Goal: Check status: Check status

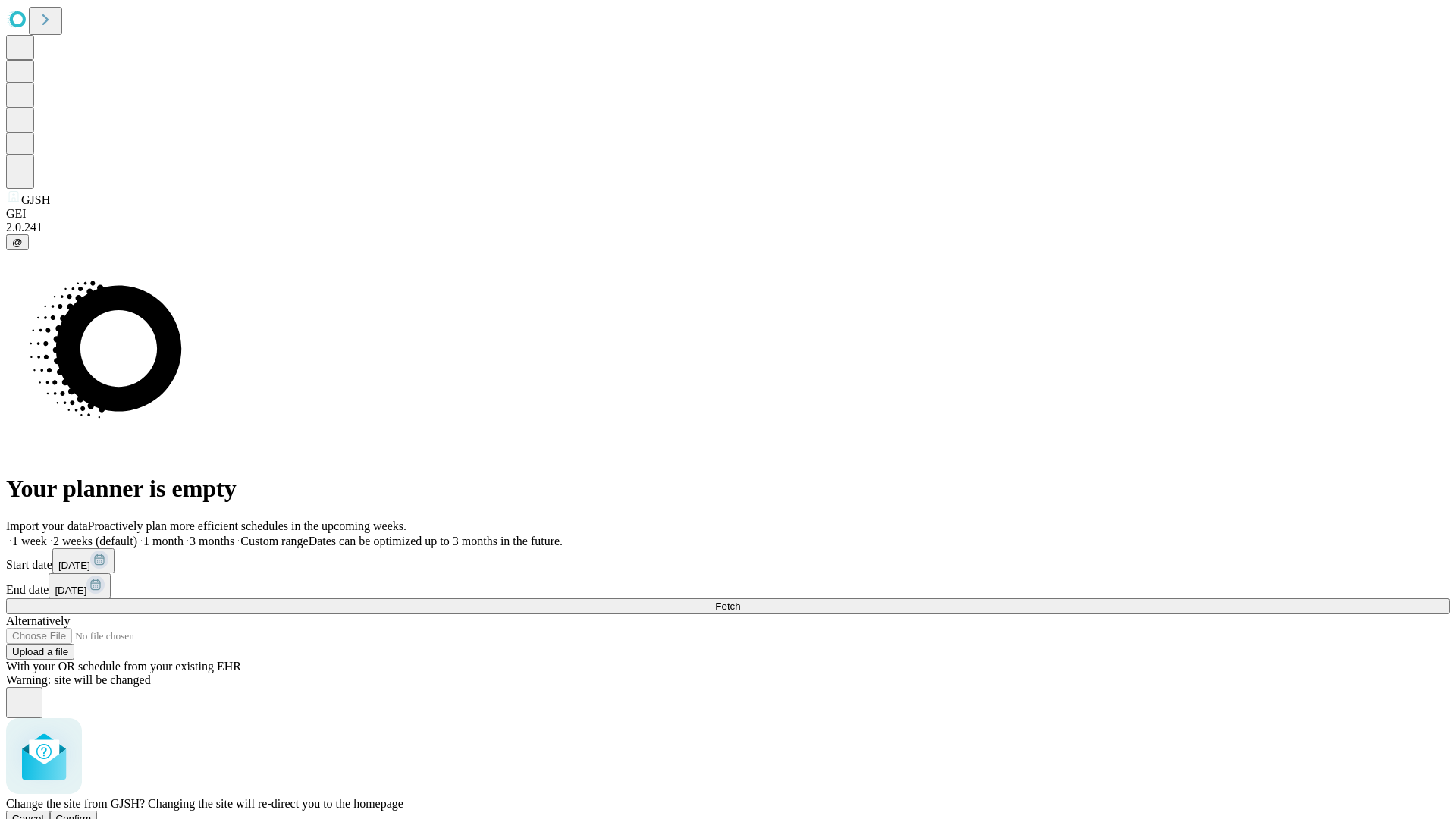
click at [92, 813] on span "Confirm" at bounding box center [73, 819] width 35 height 12
click at [183, 535] on label "1 month" at bounding box center [160, 542] width 46 height 13
click at [740, 601] on span "Fetch" at bounding box center [728, 607] width 25 height 12
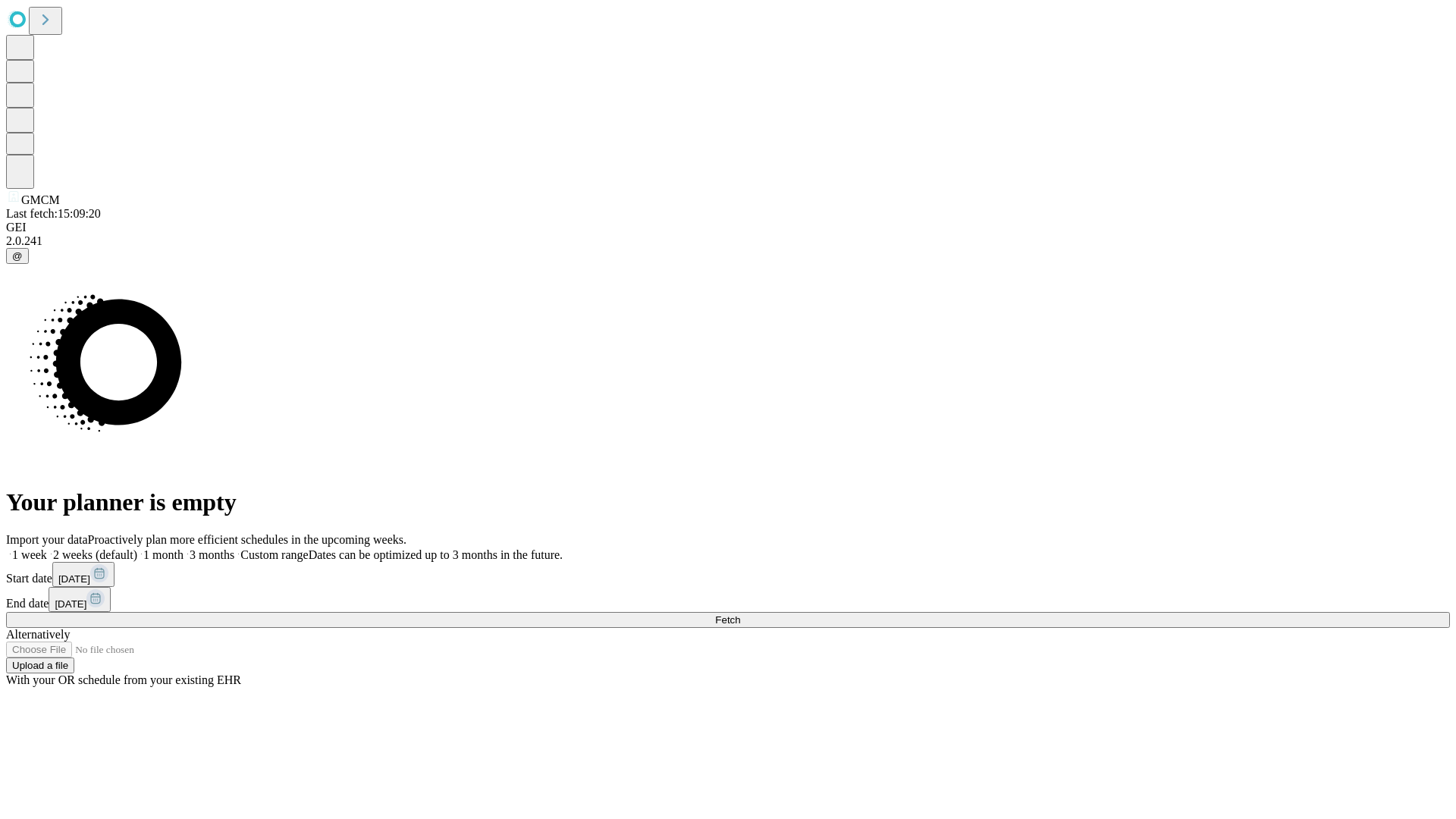
click at [740, 614] on span "Fetch" at bounding box center [728, 620] width 25 height 12
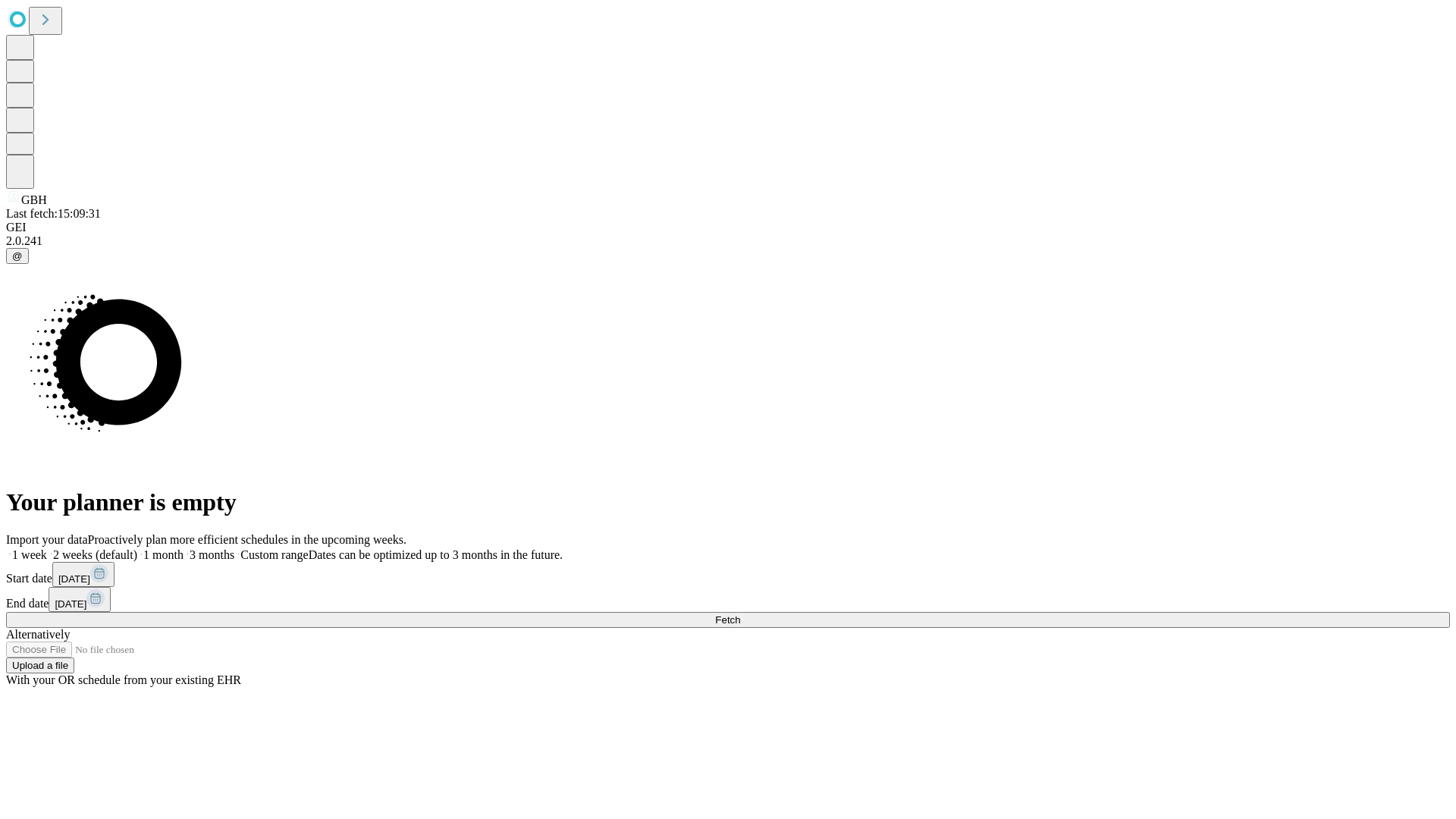
click at [183, 548] on label "1 month" at bounding box center [160, 555] width 46 height 13
click at [740, 614] on span "Fetch" at bounding box center [728, 620] width 25 height 12
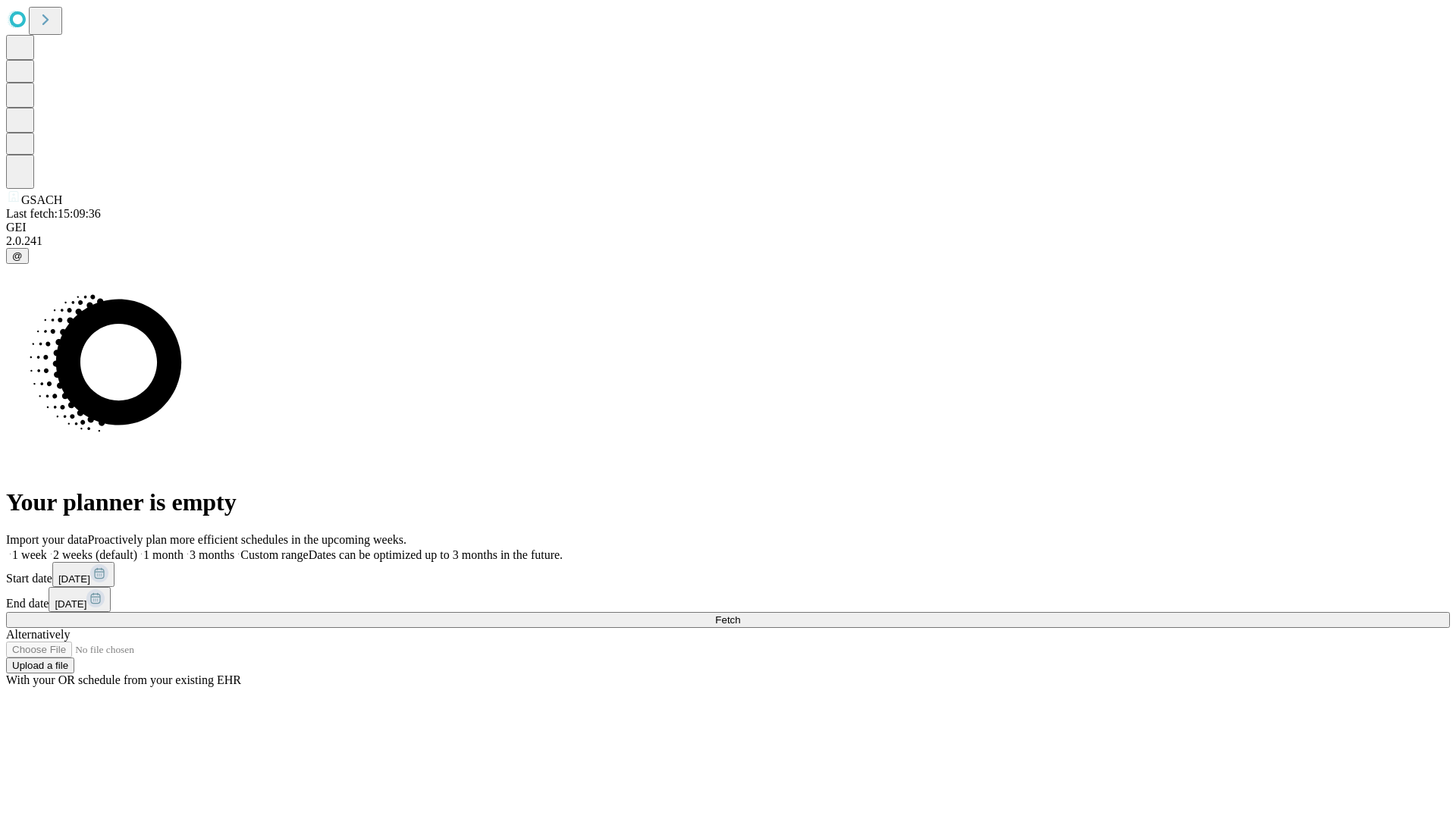
click at [740, 614] on span "Fetch" at bounding box center [728, 620] width 25 height 12
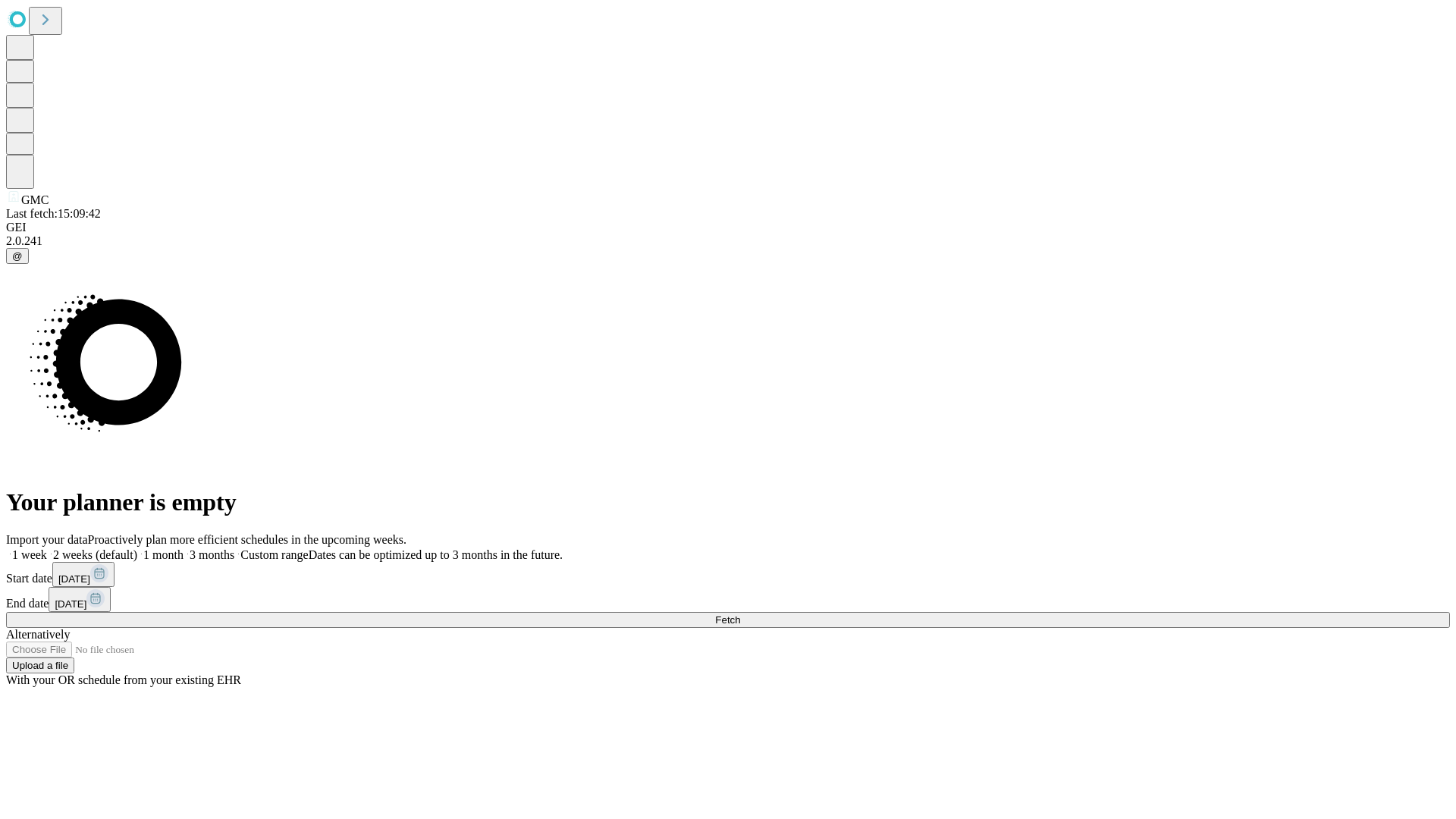
click at [183, 548] on label "1 month" at bounding box center [160, 555] width 46 height 13
click at [740, 614] on span "Fetch" at bounding box center [728, 620] width 25 height 12
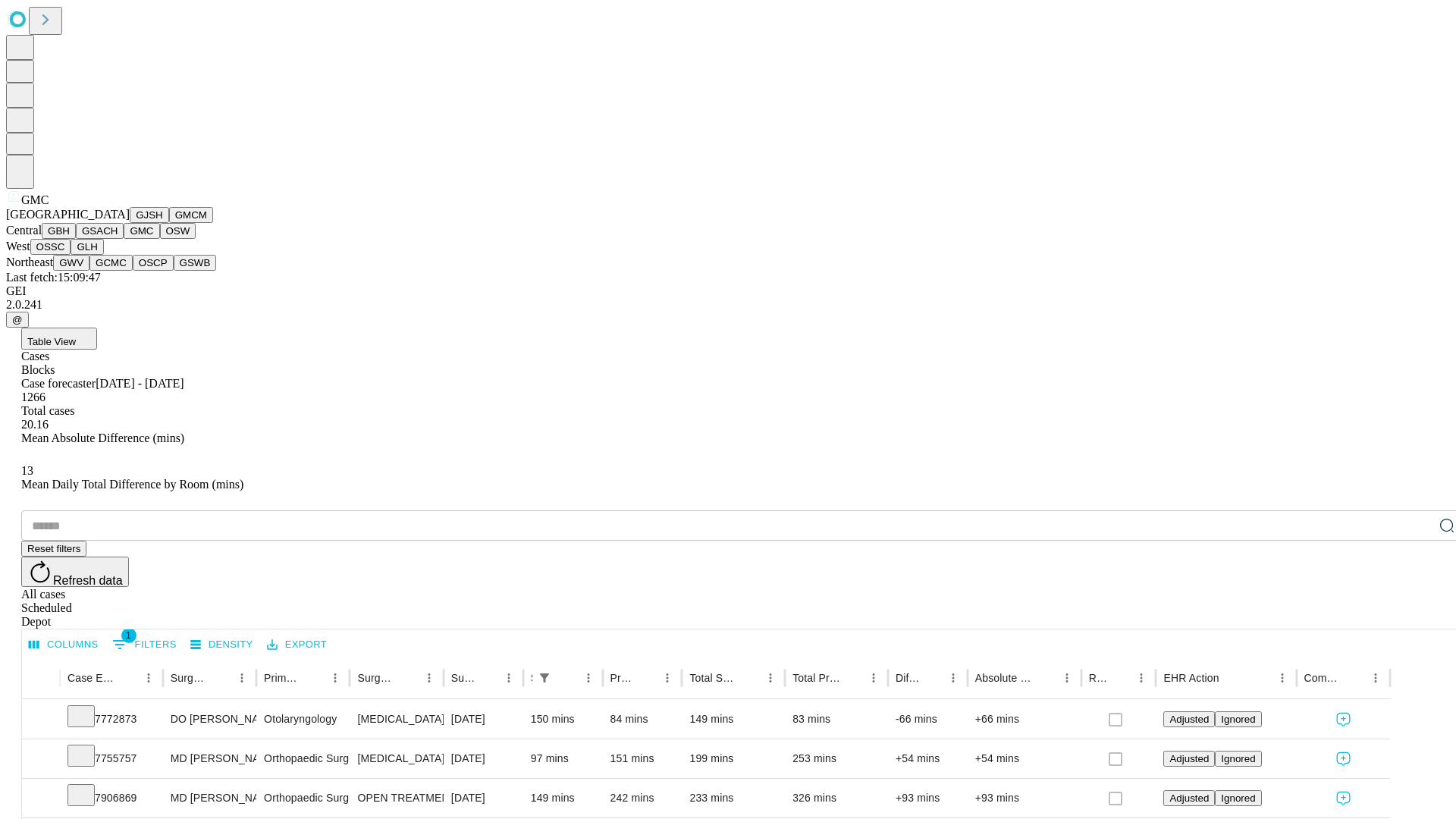
click at [160, 239] on button "OSW" at bounding box center [178, 230] width 36 height 16
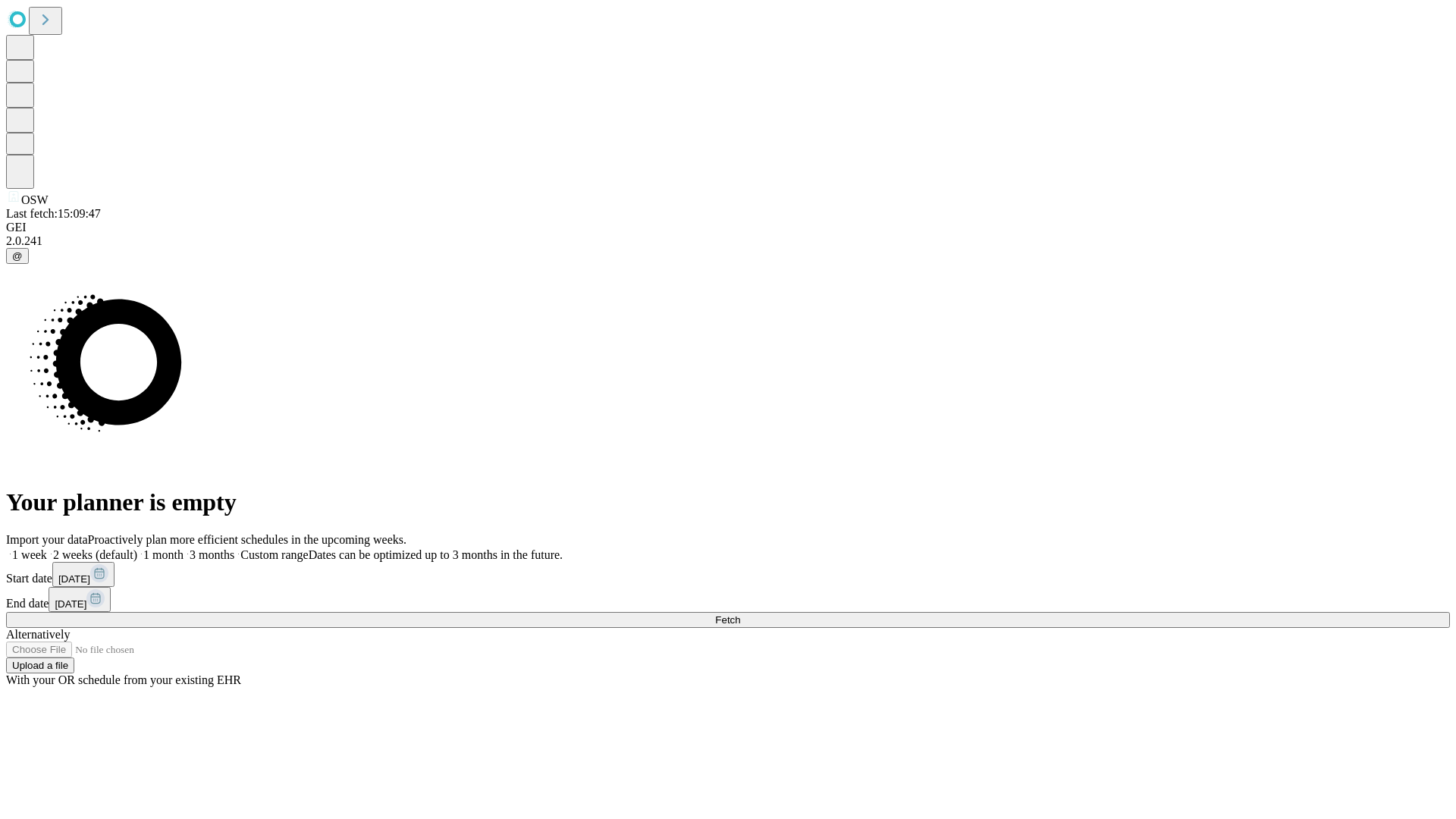
click at [183, 548] on label "1 month" at bounding box center [160, 555] width 46 height 13
click at [740, 614] on span "Fetch" at bounding box center [728, 620] width 25 height 12
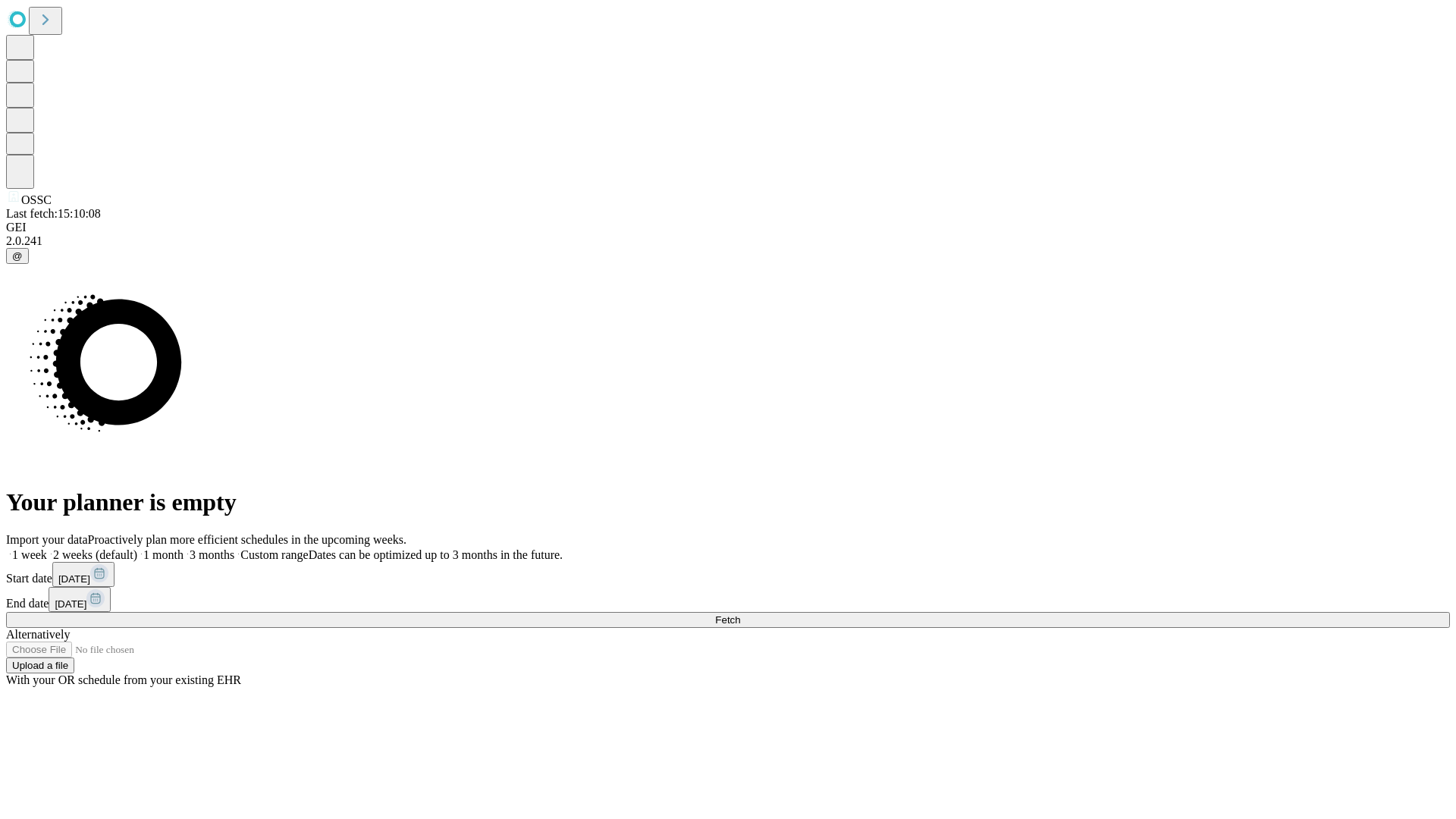
click at [183, 548] on label "1 month" at bounding box center [160, 555] width 46 height 13
click at [740, 614] on span "Fetch" at bounding box center [728, 620] width 25 height 12
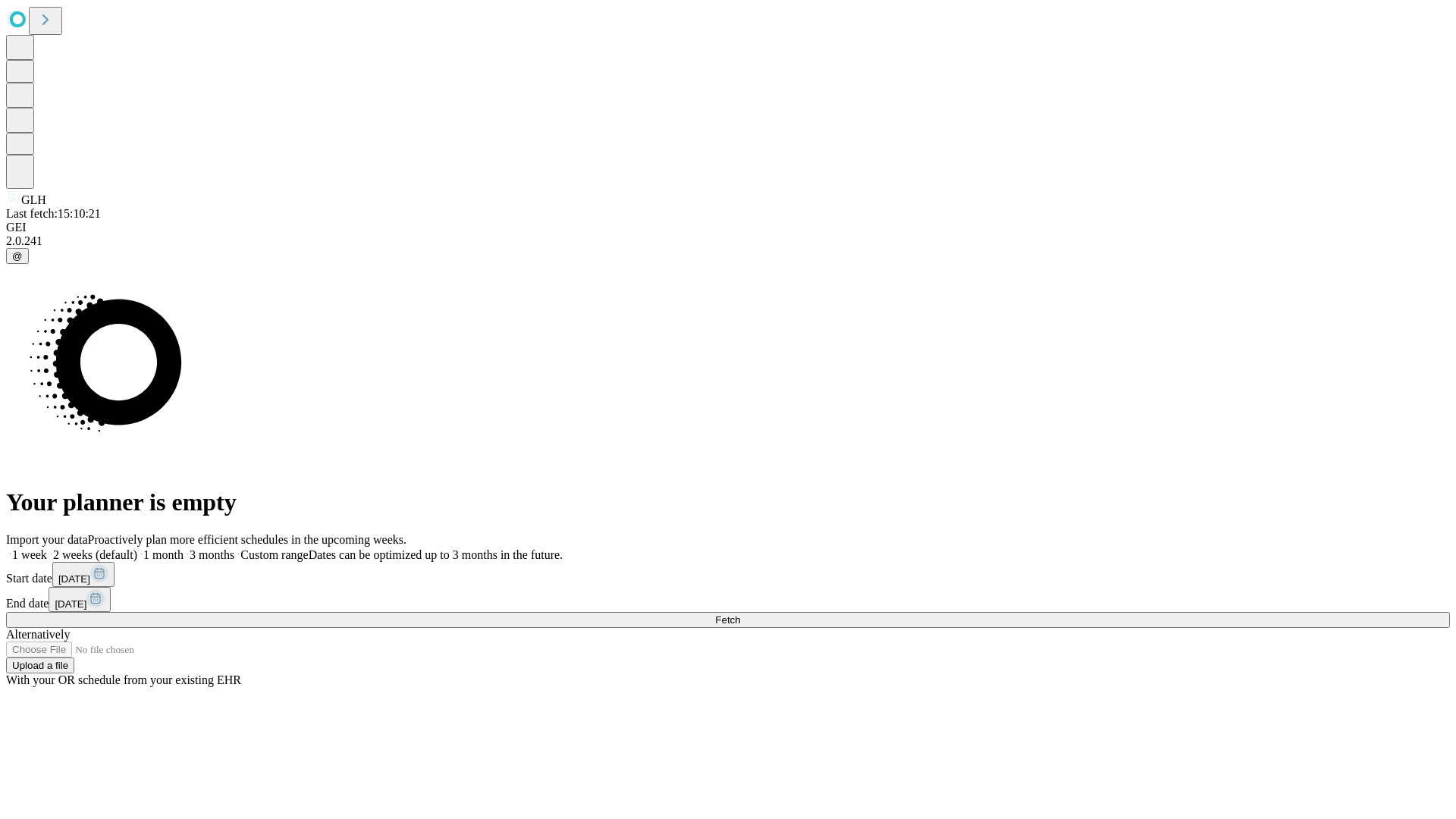
click at [183, 548] on label "1 month" at bounding box center [160, 555] width 46 height 13
click at [740, 614] on span "Fetch" at bounding box center [728, 620] width 25 height 12
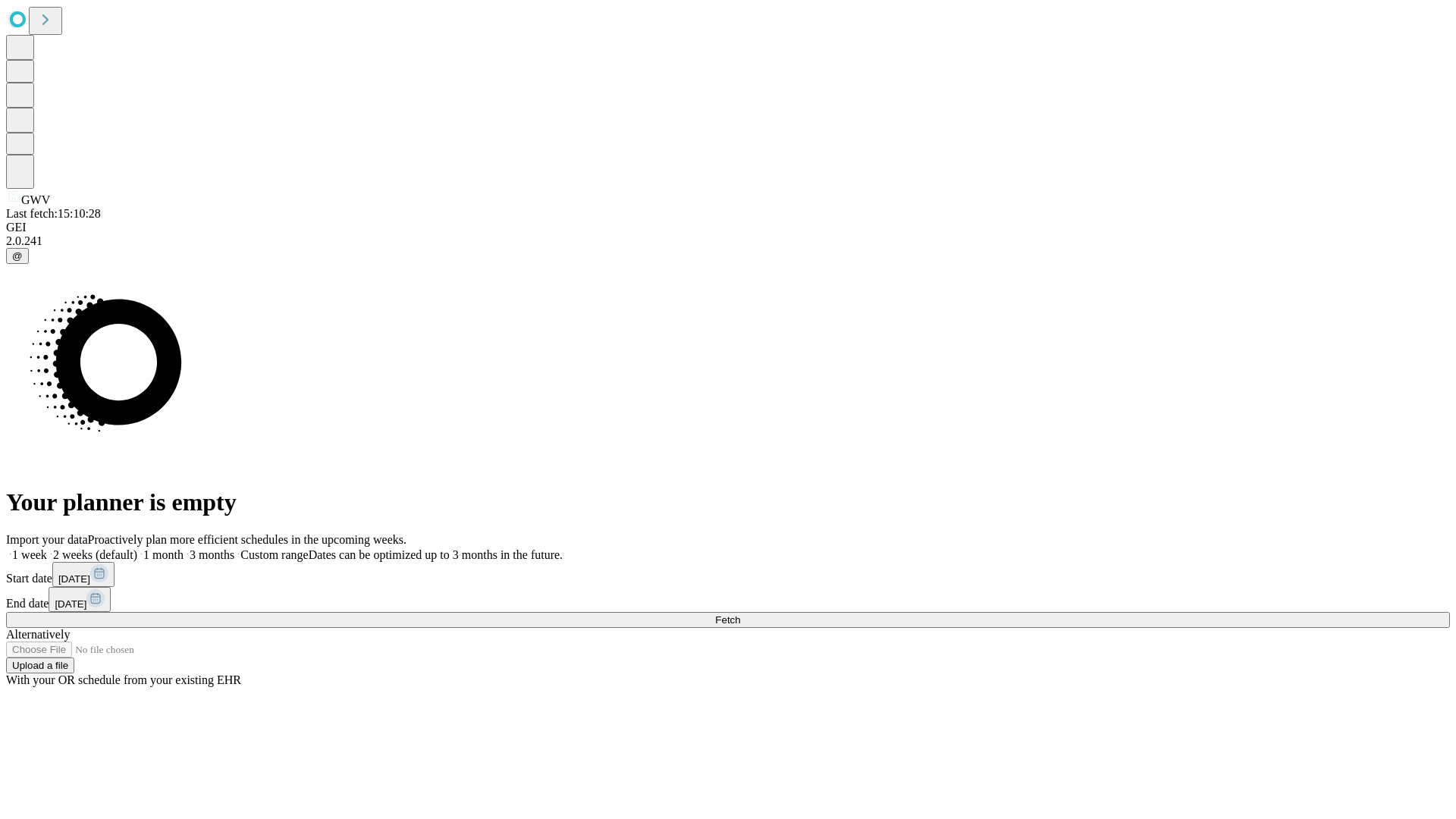
click at [183, 548] on label "1 month" at bounding box center [160, 555] width 46 height 13
click at [740, 614] on span "Fetch" at bounding box center [728, 620] width 25 height 12
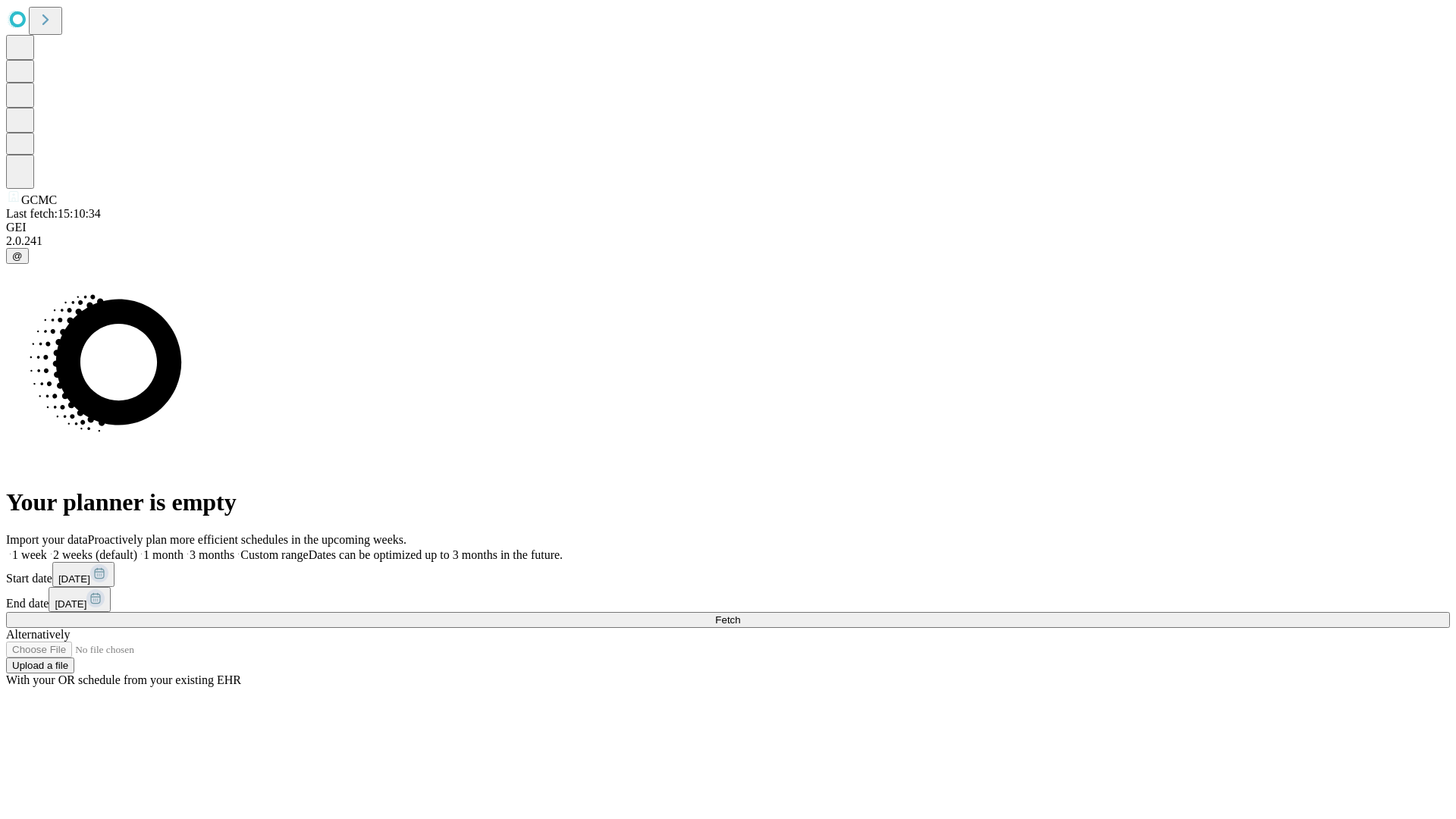
click at [183, 548] on label "1 month" at bounding box center [160, 555] width 46 height 13
click at [740, 614] on span "Fetch" at bounding box center [728, 620] width 25 height 12
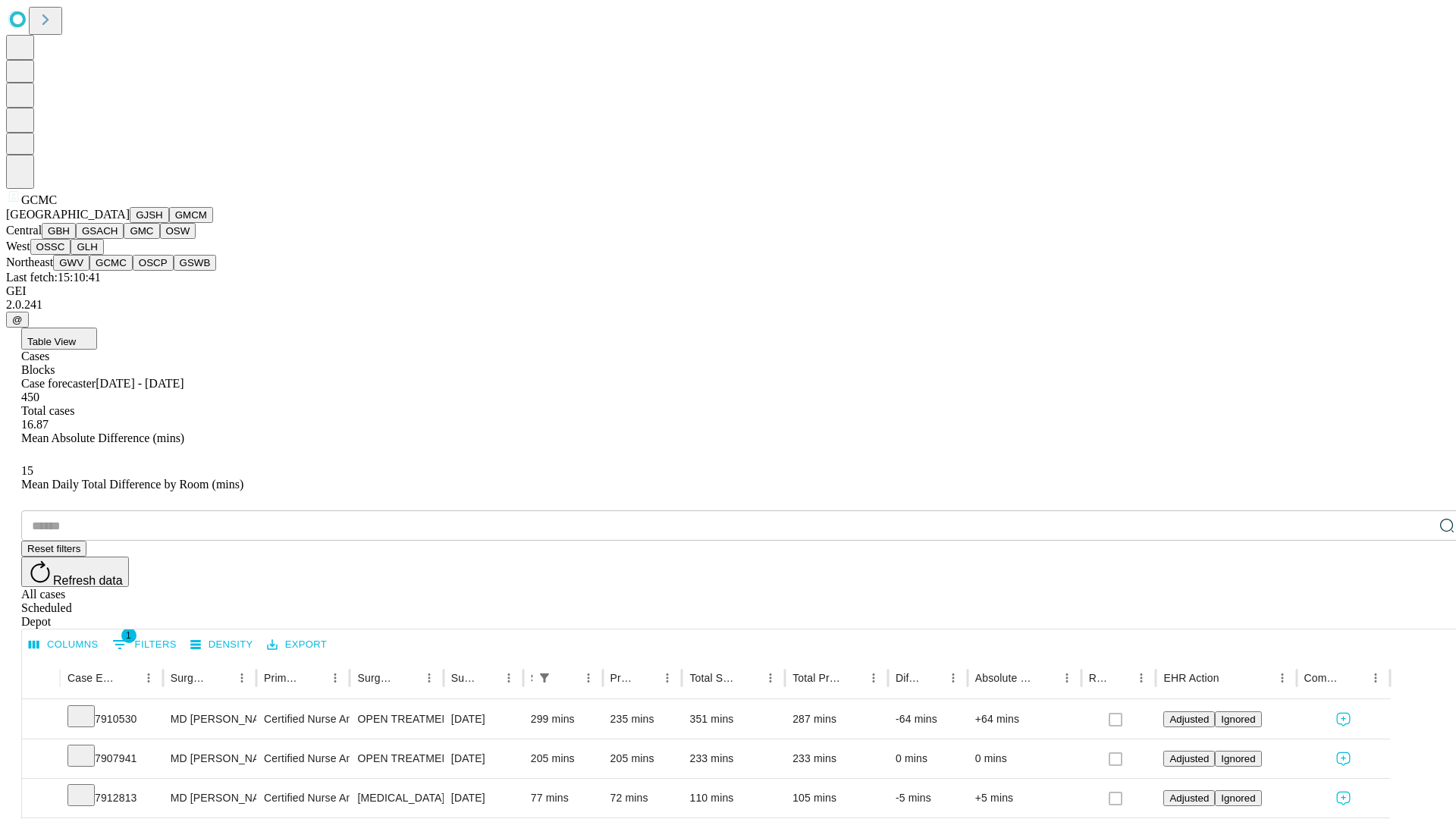
click at [133, 271] on button "OSCP" at bounding box center [154, 263] width 41 height 16
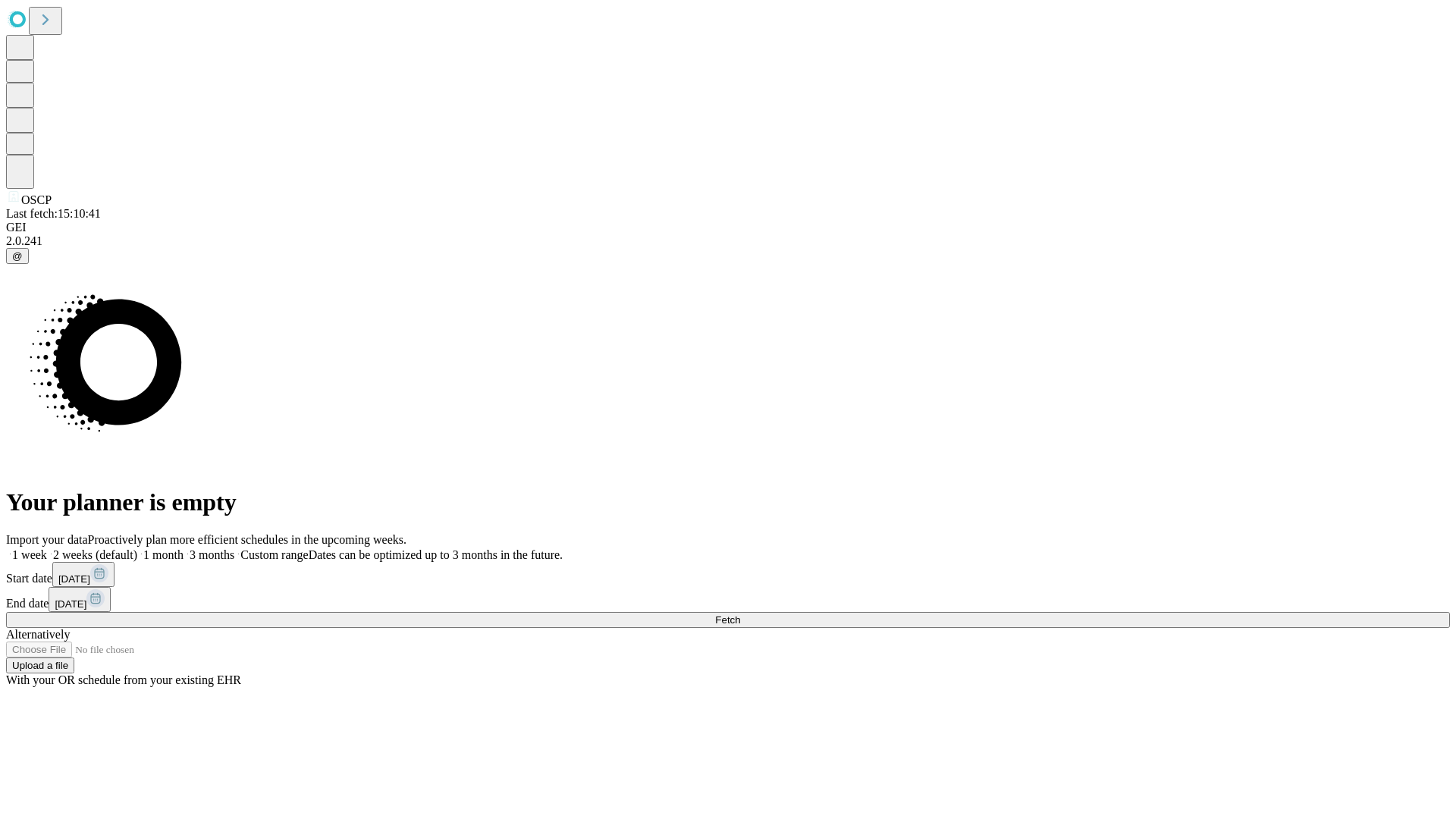
click at [183, 548] on label "1 month" at bounding box center [160, 555] width 46 height 13
click at [740, 614] on span "Fetch" at bounding box center [728, 620] width 25 height 12
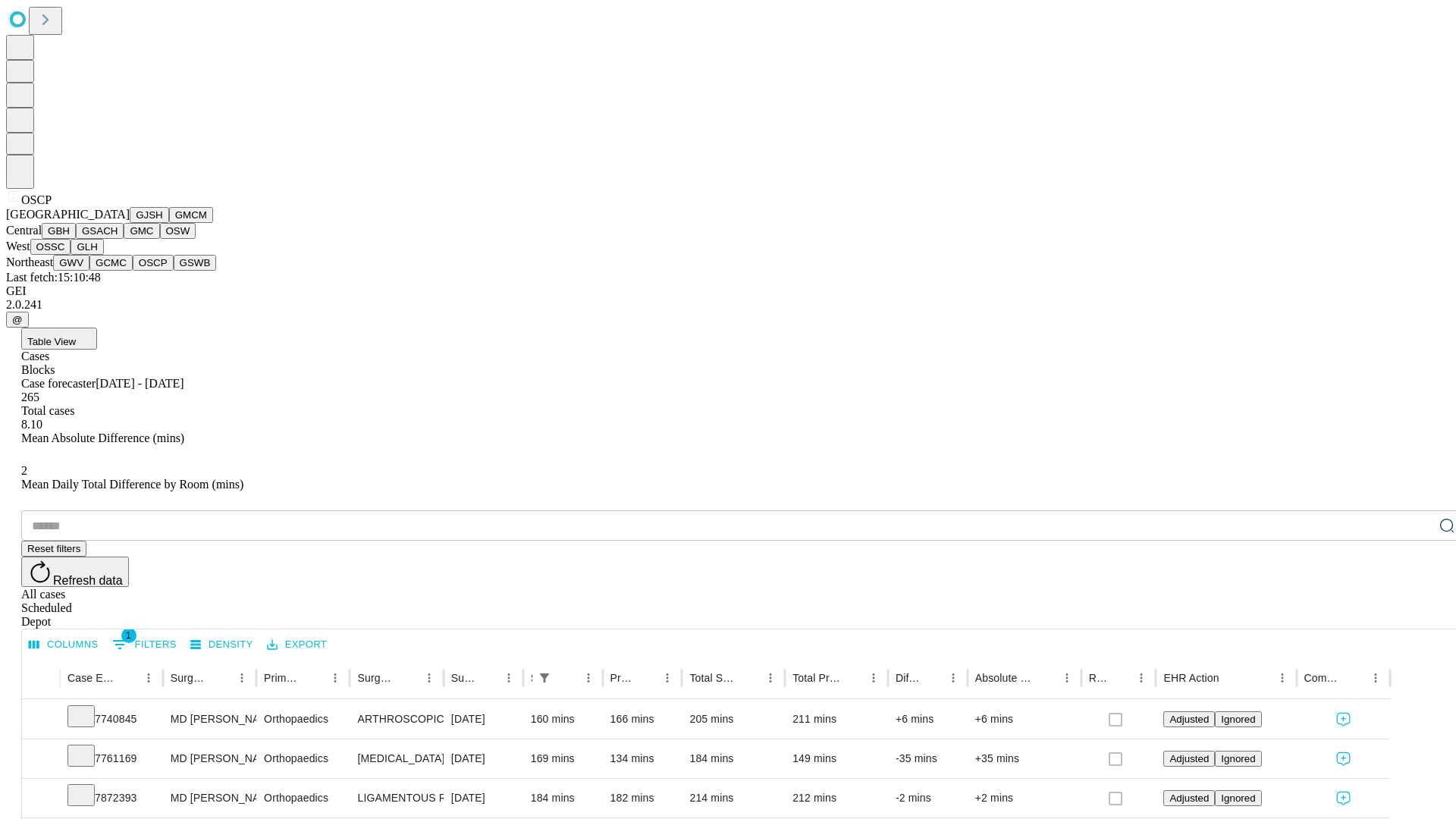
click at [173, 271] on button "GSWB" at bounding box center [195, 263] width 43 height 16
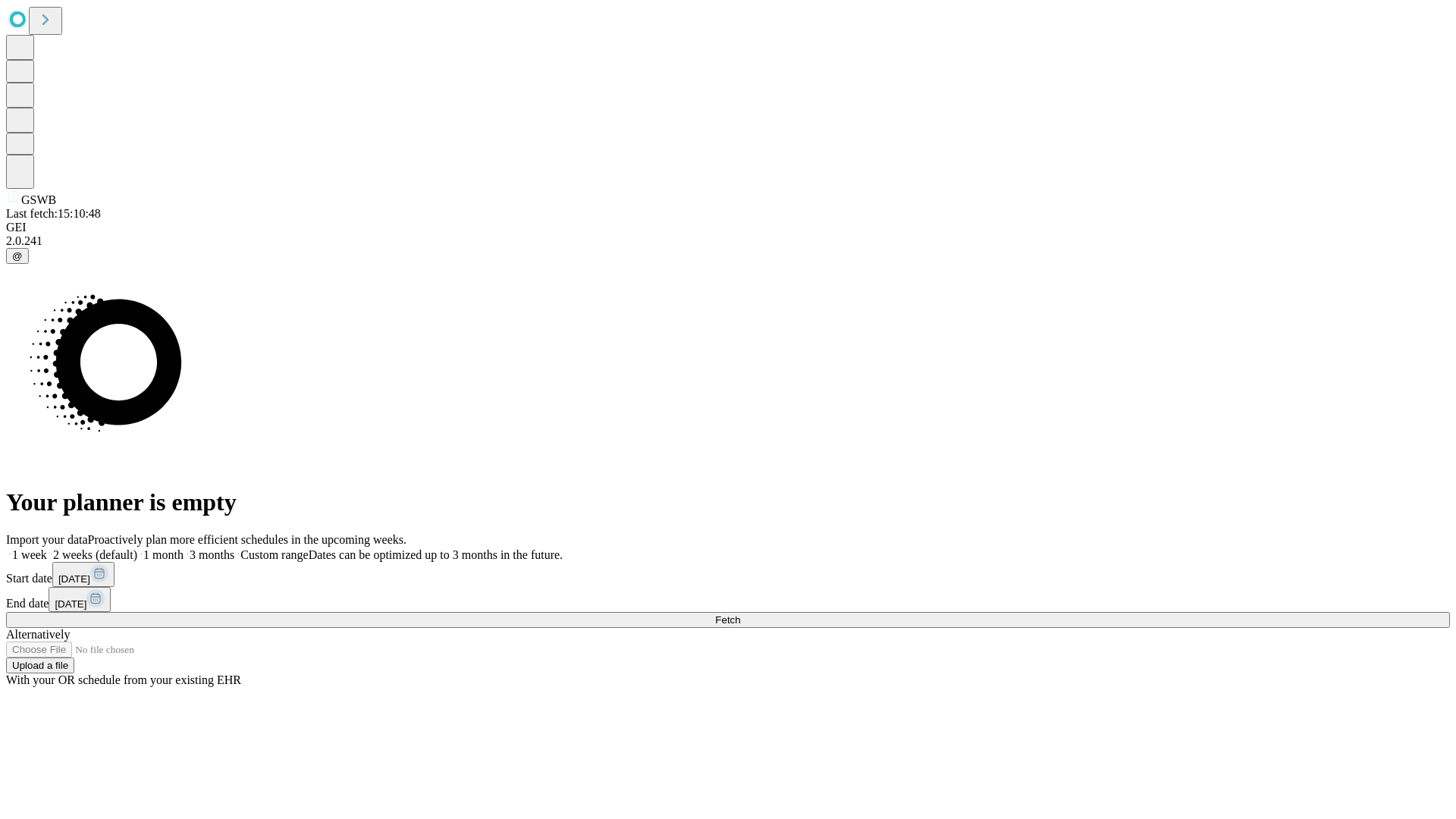
click at [183, 548] on label "1 month" at bounding box center [160, 555] width 46 height 13
click at [740, 614] on span "Fetch" at bounding box center [728, 620] width 25 height 12
